Goal: Task Accomplishment & Management: Complete application form

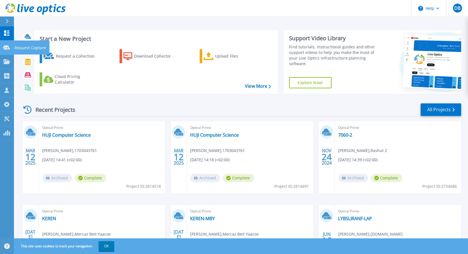
click at [3, 46] on icon at bounding box center [6, 48] width 7 height 4
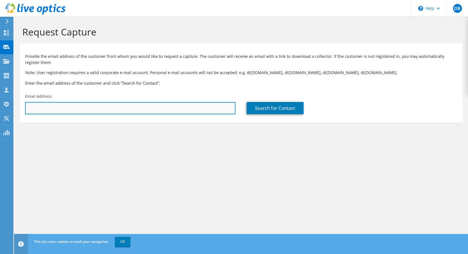
click at [54, 108] on input "text" at bounding box center [130, 108] width 210 height 12
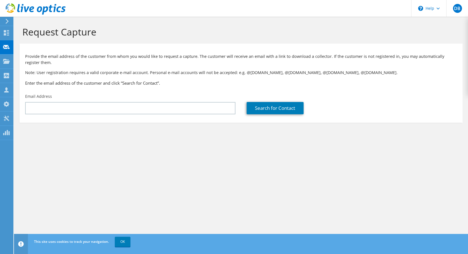
click at [297, 203] on div "Request Capture Provide the email address of the customer from whom you would l…" at bounding box center [241, 135] width 454 height 237
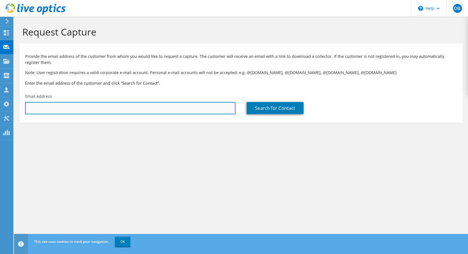
click at [38, 109] on input "text" at bounding box center [130, 108] width 210 height 12
click at [91, 109] on input "text" at bounding box center [130, 108] width 210 height 12
type input "s"
paste input "mailto:[EMAIL_ADDRESS][DOMAIN_NAME]"
click at [39, 108] on input "mailto:[EMAIL_ADDRESS][DOMAIN_NAME]" at bounding box center [130, 108] width 210 height 12
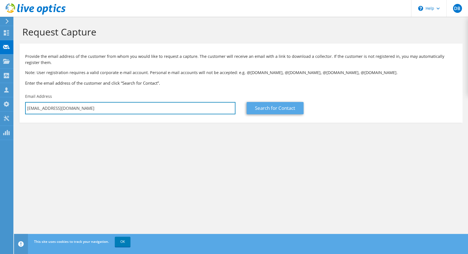
type input "[EMAIL_ADDRESS][DOMAIN_NAME]"
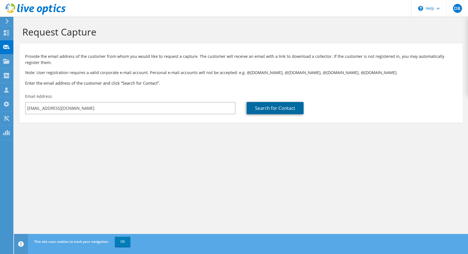
click at [285, 107] on link "Search for Contact" at bounding box center [275, 108] width 57 height 12
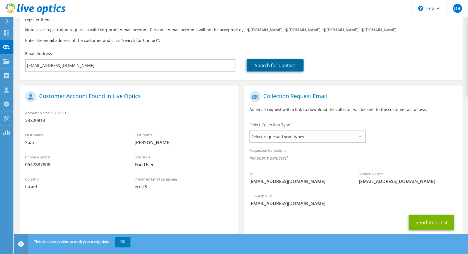
scroll to position [58, 0]
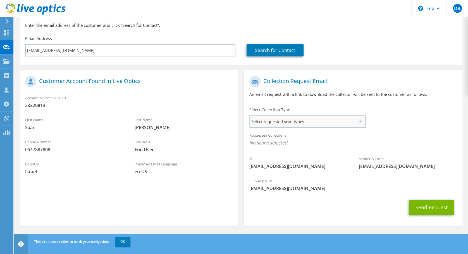
click at [329, 121] on span "Select requested scan types" at bounding box center [307, 121] width 115 height 11
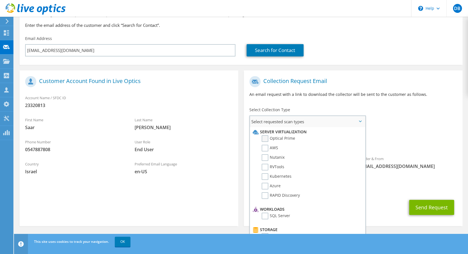
click at [264, 138] on label "Optical Prime" at bounding box center [279, 138] width 34 height 7
click at [0, 0] on input "Optical Prime" at bounding box center [0, 0] width 0 height 0
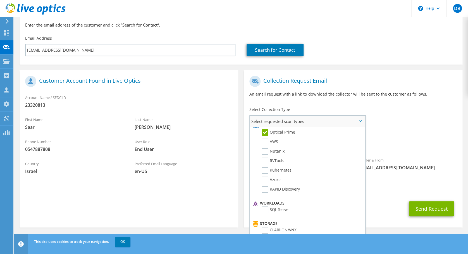
scroll to position [0, 0]
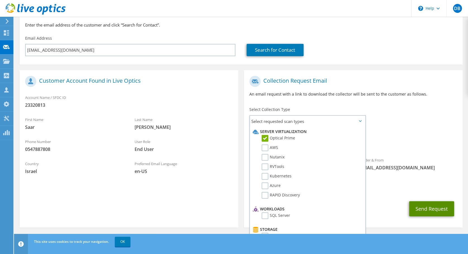
click at [435, 209] on button "Send Request" at bounding box center [431, 208] width 45 height 15
